Goal: Find specific page/section

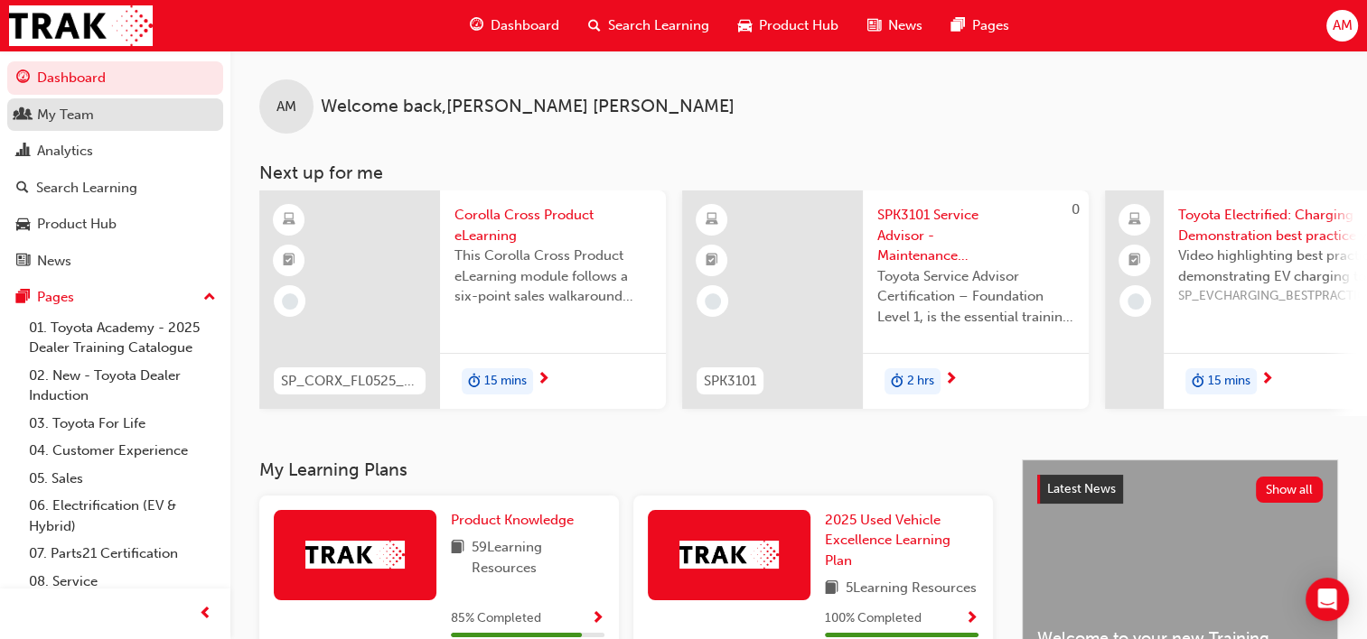
click at [108, 126] on link "My Team" at bounding box center [115, 114] width 216 height 33
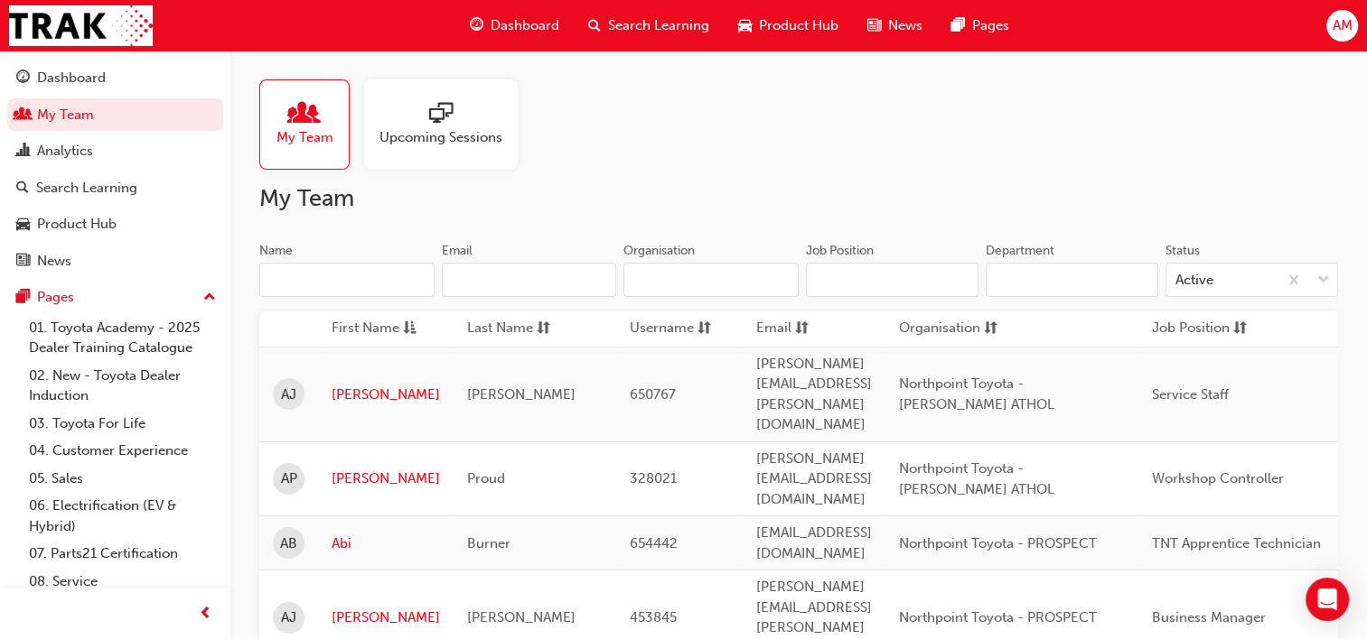
click at [278, 271] on input "Name" at bounding box center [346, 280] width 175 height 34
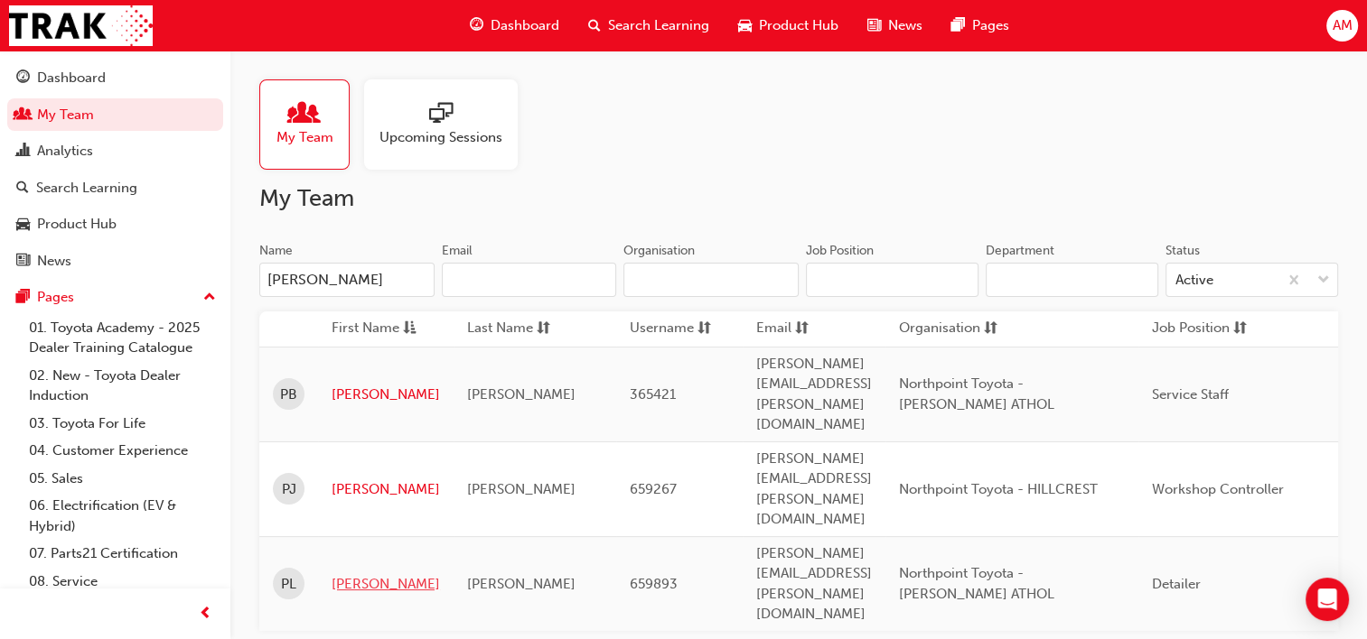
type input "[PERSON_NAME]"
click at [350, 574] on link "[PERSON_NAME]" at bounding box center [385, 584] width 108 height 21
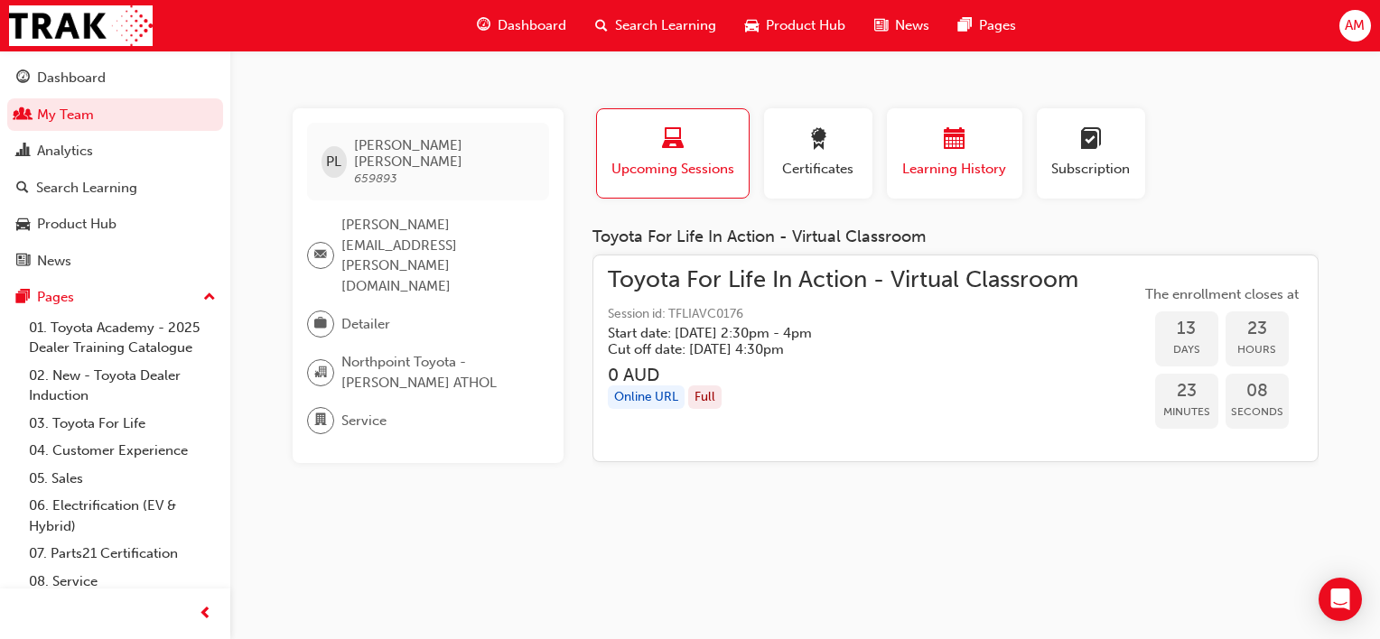
click at [945, 145] on span "calendar-icon" at bounding box center [955, 140] width 22 height 24
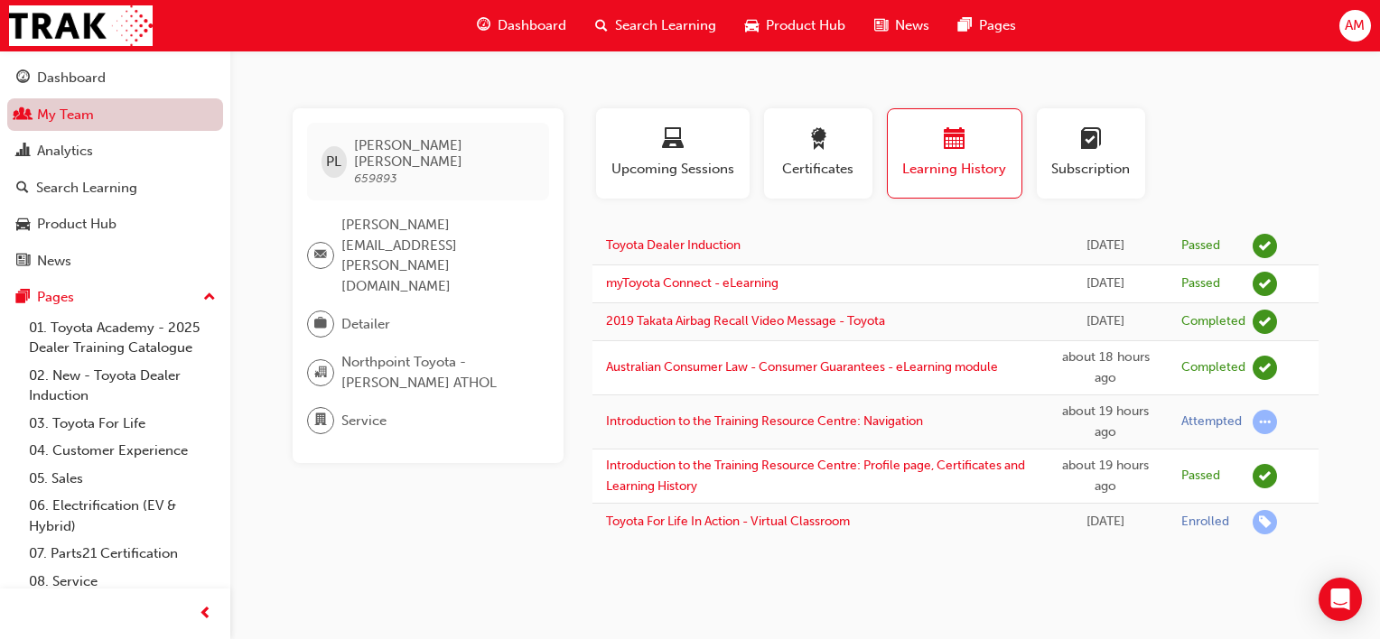
click at [85, 120] on link "My Team" at bounding box center [115, 114] width 216 height 33
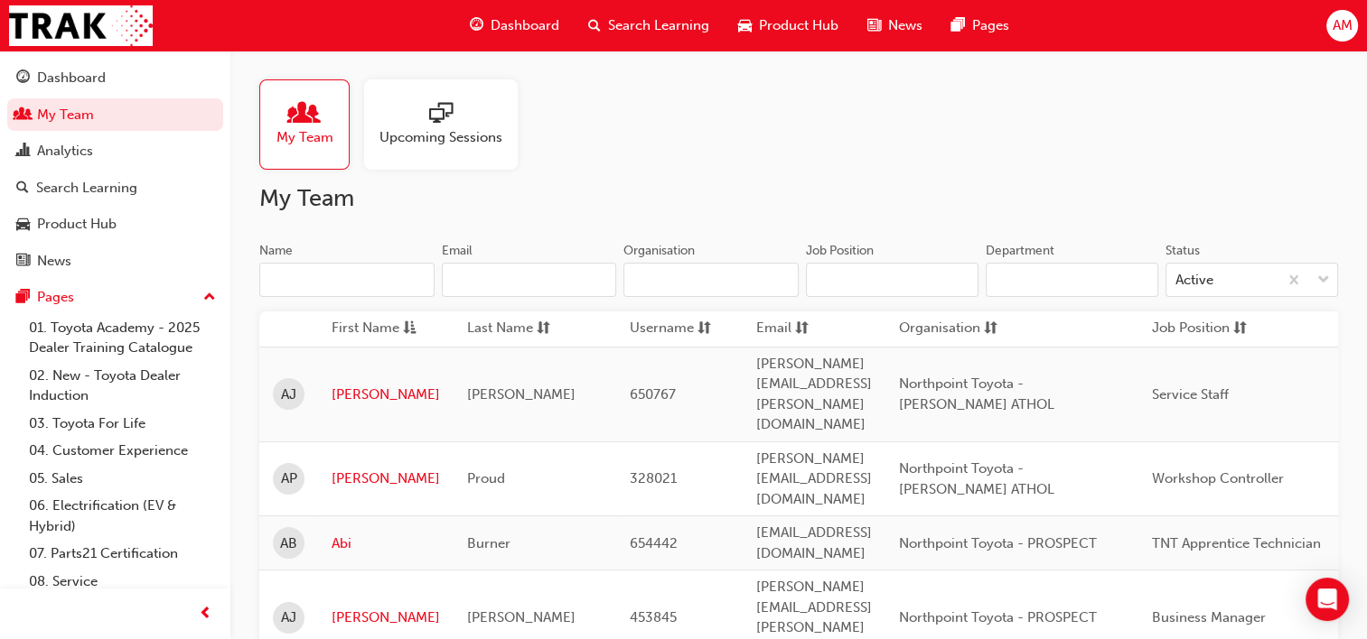
click at [308, 278] on input "Name" at bounding box center [346, 280] width 175 height 34
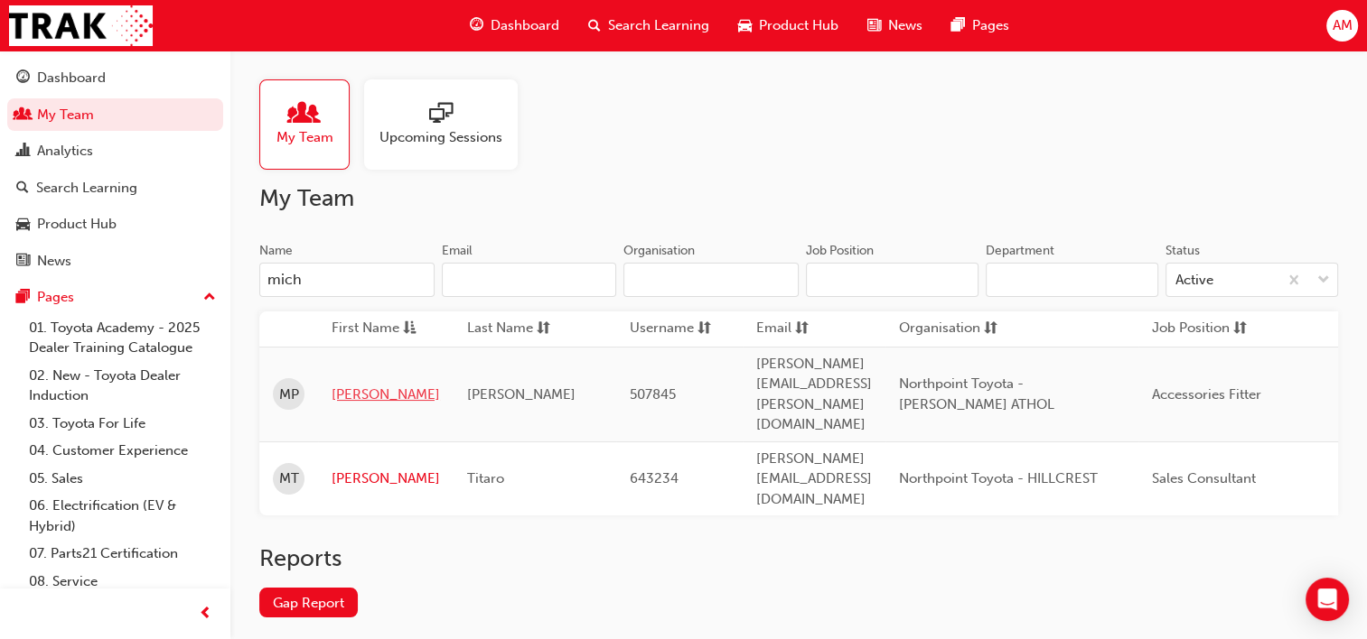
type input "mich"
click at [346, 385] on link "[PERSON_NAME]" at bounding box center [385, 395] width 108 height 21
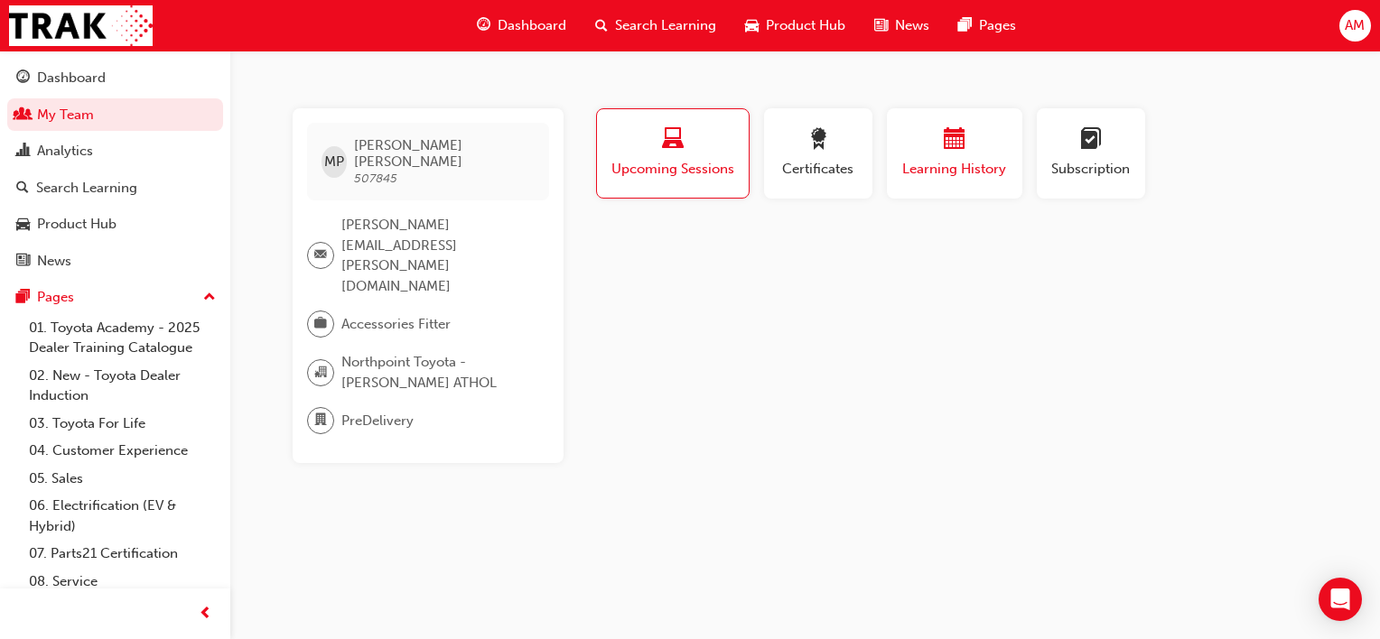
click at [986, 175] on span "Learning History" at bounding box center [955, 169] width 108 height 21
